Goal: Task Accomplishment & Management: Use online tool/utility

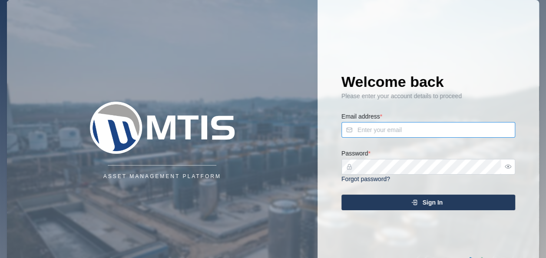
type input "[PERSON_NAME][EMAIL_ADDRESS][DOMAIN_NAME]"
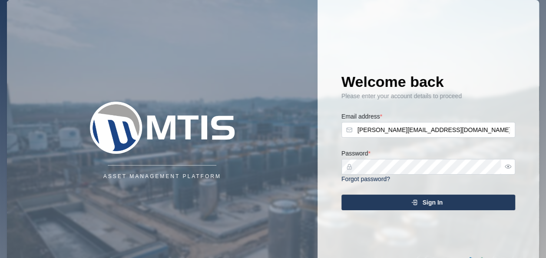
click at [425, 206] on span "Sign In" at bounding box center [432, 202] width 20 height 15
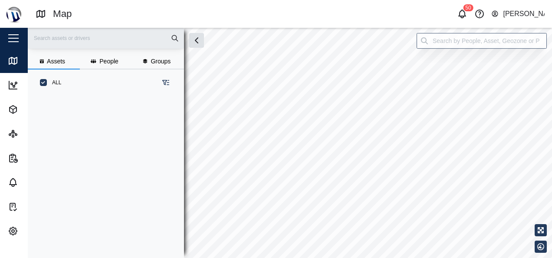
scroll to position [151, 135]
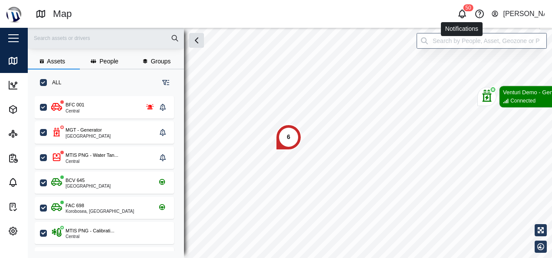
click at [462, 15] on icon "button" at bounding box center [462, 14] width 10 height 10
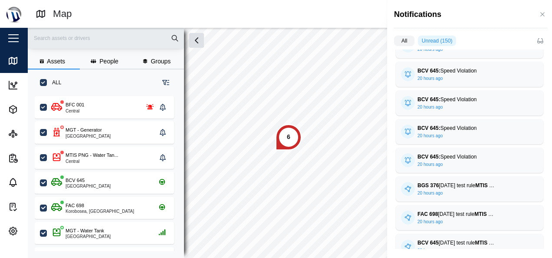
scroll to position [3168, 0]
click at [507, 126] on div "FAC 698 Thursday test rule MTIS Yard 20 hours ago" at bounding box center [469, 130] width 137 height 15
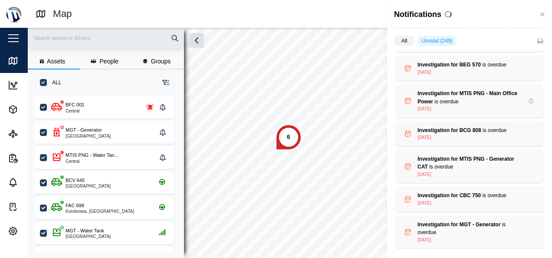
scroll to position [5740, 0]
